Goal: Task Accomplishment & Management: Complete application form

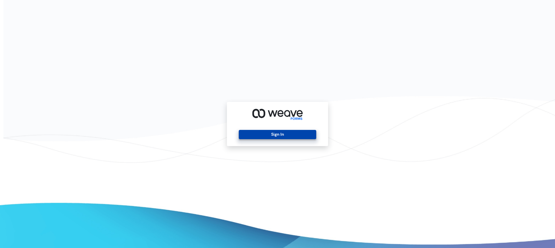
click at [148, 138] on button "Sign In" at bounding box center [277, 134] width 77 height 9
